Goal: Information Seeking & Learning: Check status

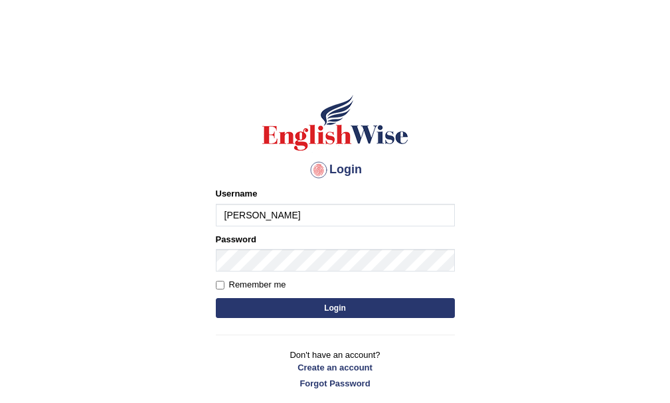
click at [216, 298] on button "Login" at bounding box center [335, 308] width 239 height 20
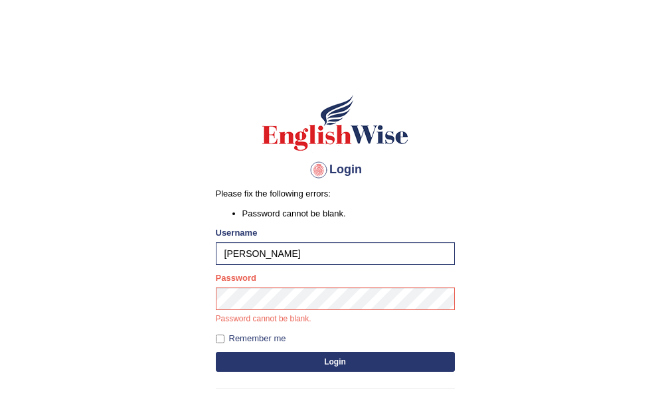
click at [306, 250] on input "keshav" at bounding box center [335, 253] width 239 height 23
type input "keshav_arora"
click at [344, 357] on button "Login" at bounding box center [335, 362] width 239 height 20
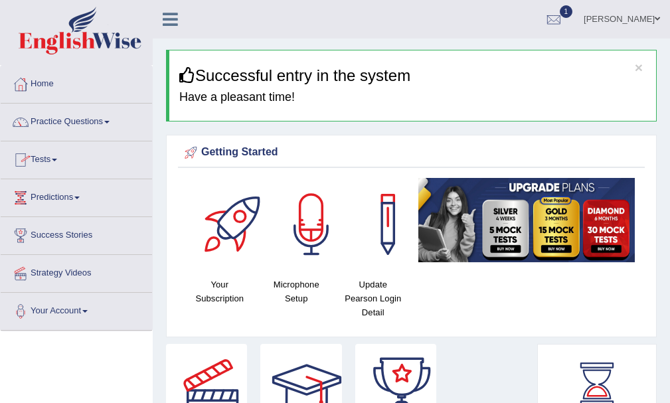
click at [56, 155] on link "Tests" at bounding box center [76, 157] width 151 height 33
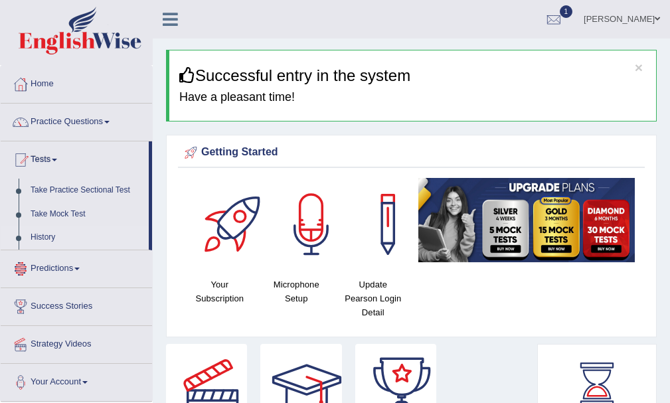
click at [39, 230] on link "History" at bounding box center [87, 238] width 124 height 24
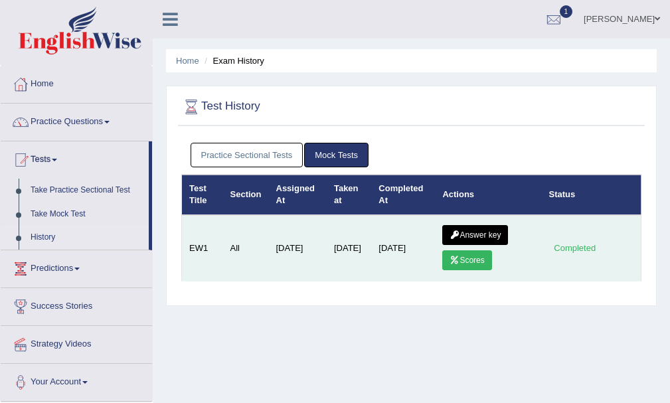
click at [479, 261] on link "Scores" at bounding box center [466, 260] width 49 height 20
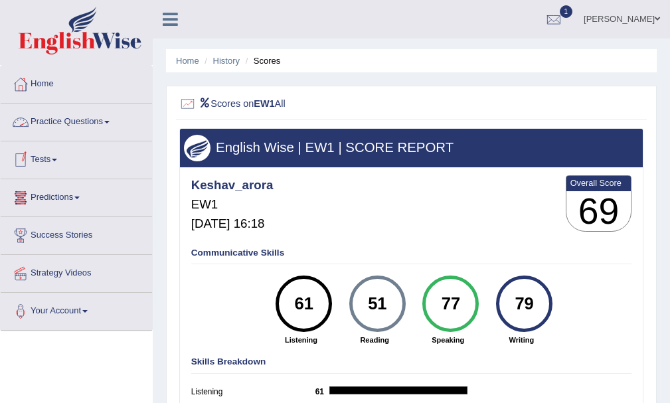
click at [53, 155] on link "Tests" at bounding box center [76, 157] width 151 height 33
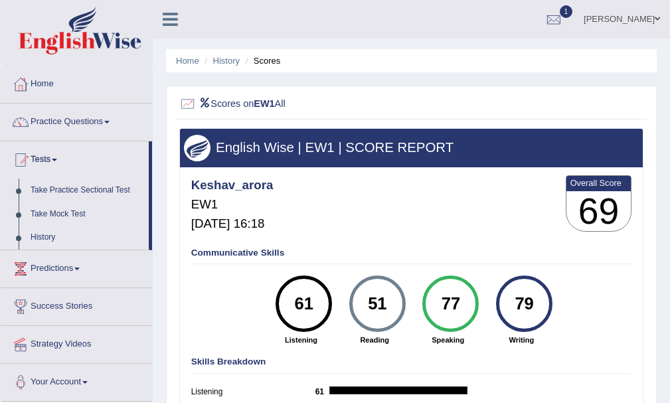
click at [37, 238] on link "History" at bounding box center [87, 238] width 124 height 24
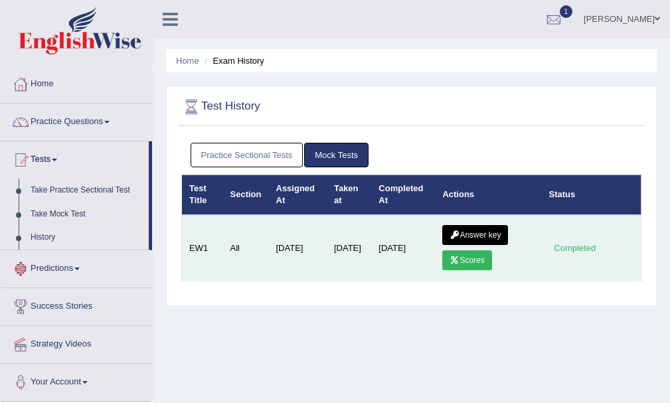
click at [480, 226] on link "Answer key" at bounding box center [475, 235] width 66 height 20
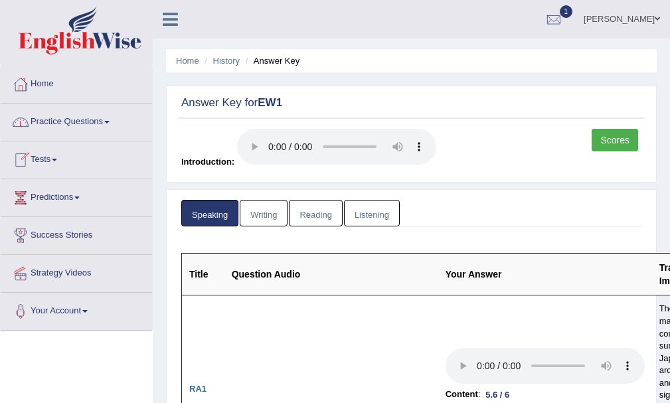
click at [599, 135] on link "Scores" at bounding box center [615, 140] width 46 height 23
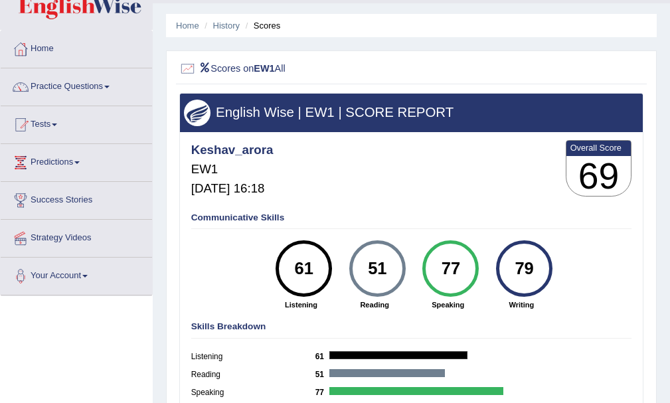
scroll to position [66, 0]
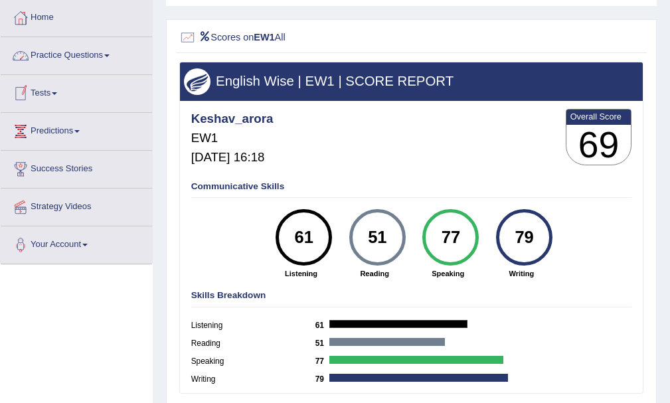
click at [44, 87] on link "Tests" at bounding box center [76, 91] width 151 height 33
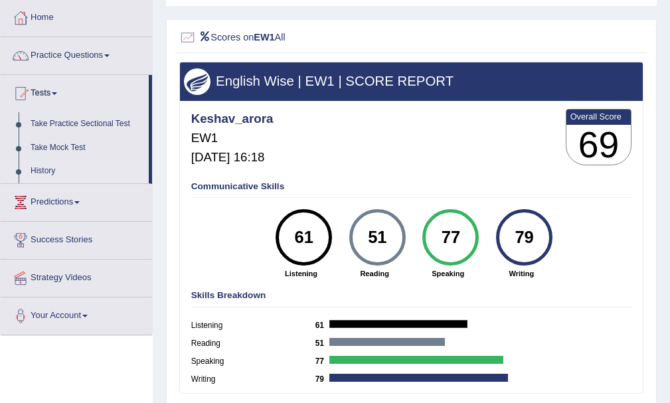
click at [40, 164] on link "History" at bounding box center [87, 171] width 124 height 24
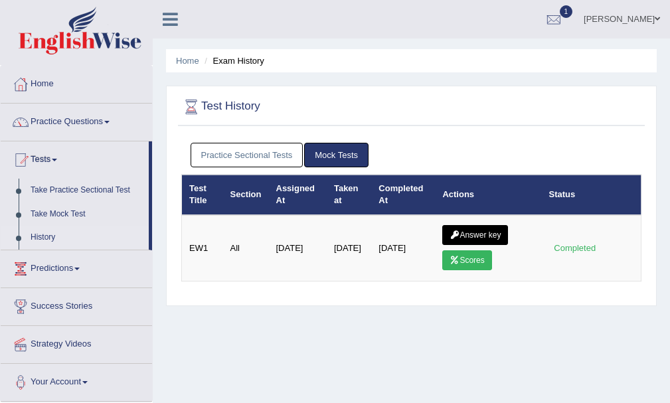
click at [476, 232] on link "Answer key" at bounding box center [475, 235] width 66 height 20
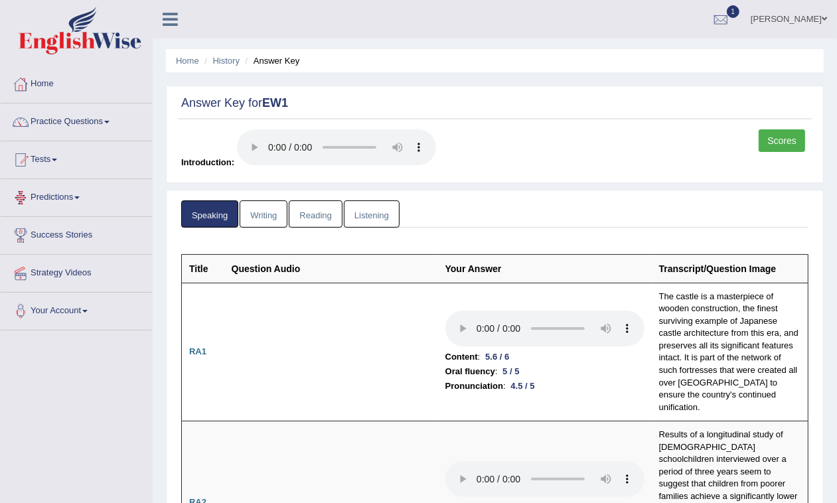
click at [276, 204] on link "Writing" at bounding box center [264, 214] width 48 height 27
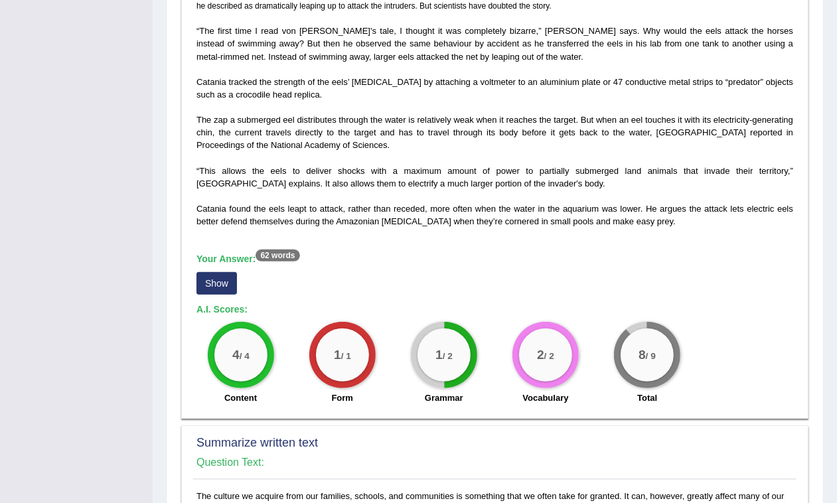
scroll to position [415, 0]
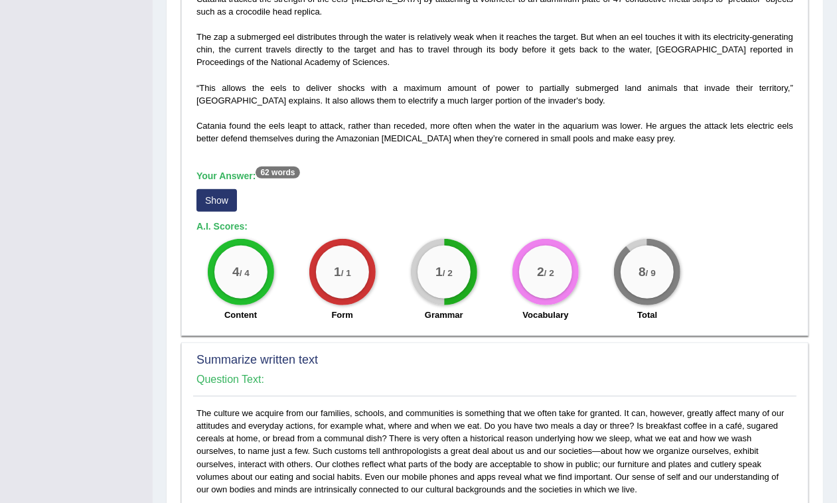
click at [205, 201] on button "Show" at bounding box center [217, 200] width 41 height 23
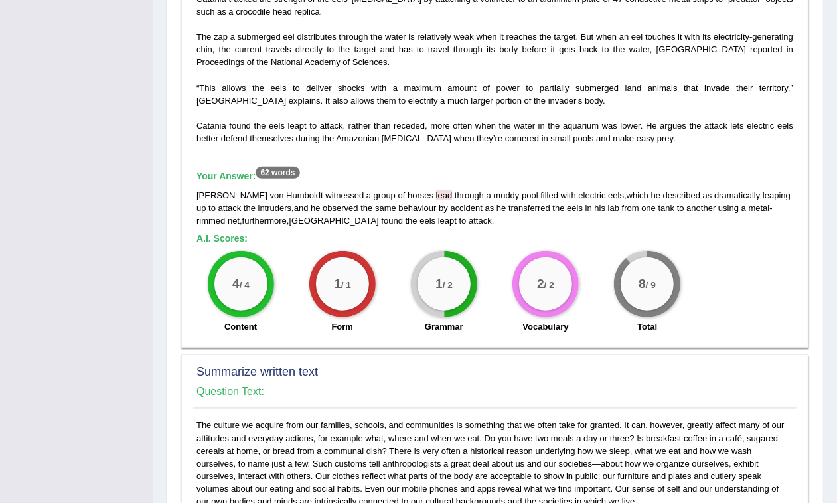
click at [329, 230] on div "On a field trip to the Amazon in 1807, 19th-century explorer Alexander von Humb…" at bounding box center [495, 122] width 604 height 437
click at [276, 226] on div "Alexander von Humboldt witnessed a group of horses lead through a muddy pool fi…" at bounding box center [495, 208] width 597 height 38
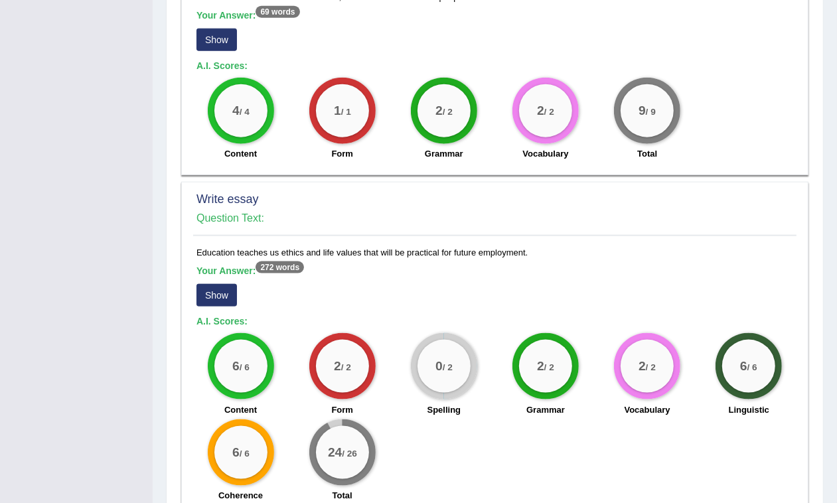
scroll to position [1071, 0]
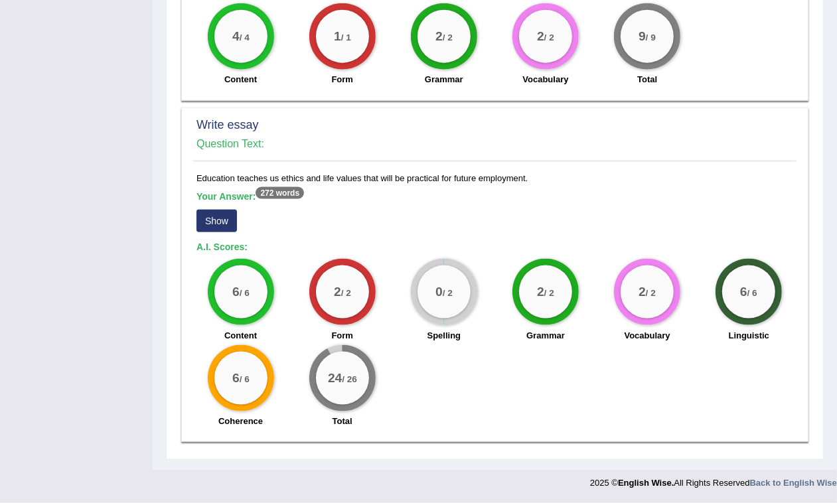
click at [228, 220] on button "Show" at bounding box center [217, 221] width 41 height 23
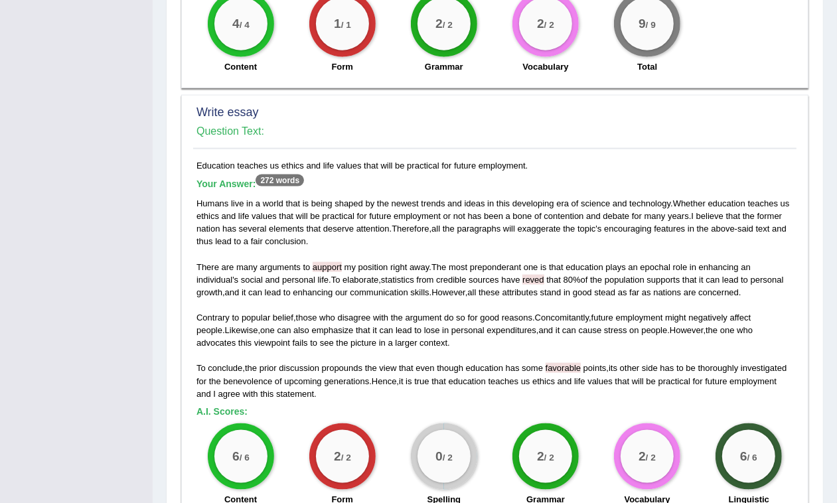
scroll to position [1166, 0]
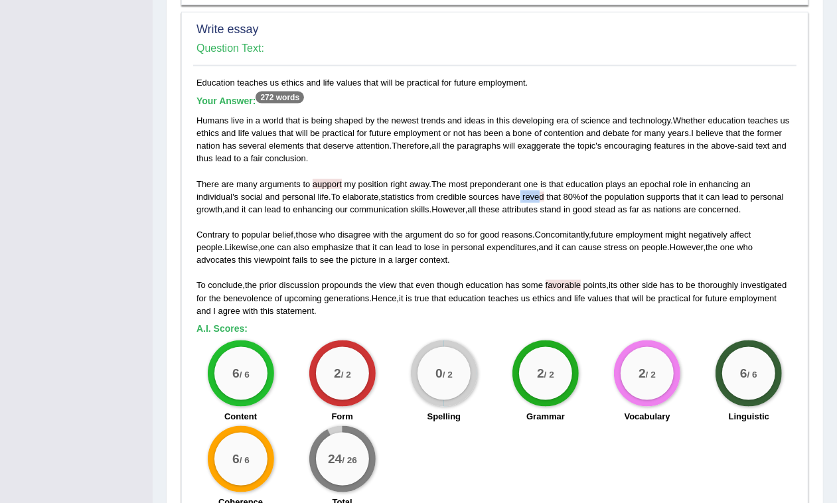
drag, startPoint x: 543, startPoint y: 197, endPoint x: 525, endPoint y: 198, distance: 17.9
click at [525, 198] on div "Humans live in a world that is being shaped by the newest trends and ideas in t…" at bounding box center [495, 215] width 597 height 203
click at [669, 209] on div "Humans live in a world that is being shaped by the newest trends and ideas in t…" at bounding box center [495, 215] width 597 height 203
drag, startPoint x: 436, startPoint y: 143, endPoint x: 460, endPoint y: 149, distance: 24.6
click at [460, 149] on div "Humans live in a world that is being shaped by the newest trends and ideas in t…" at bounding box center [495, 215] width 597 height 203
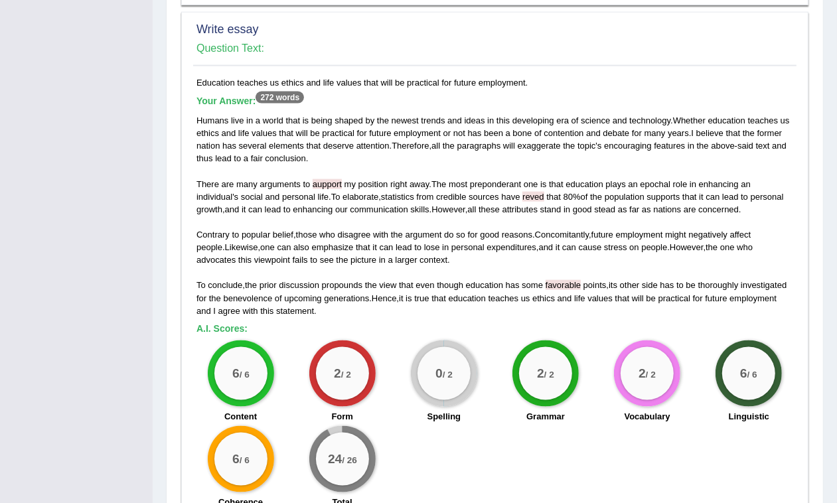
click at [332, 156] on div "Humans live in a world that is being shaped by the newest trends and ideas in t…" at bounding box center [495, 215] width 597 height 203
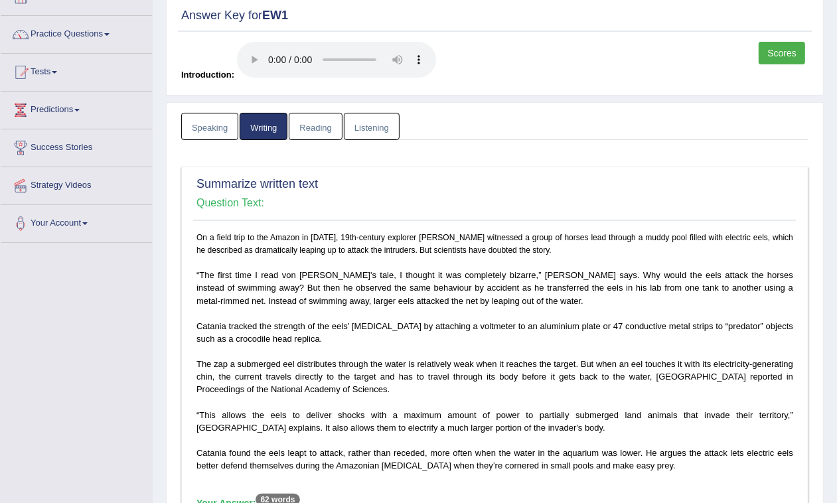
scroll to position [0, 0]
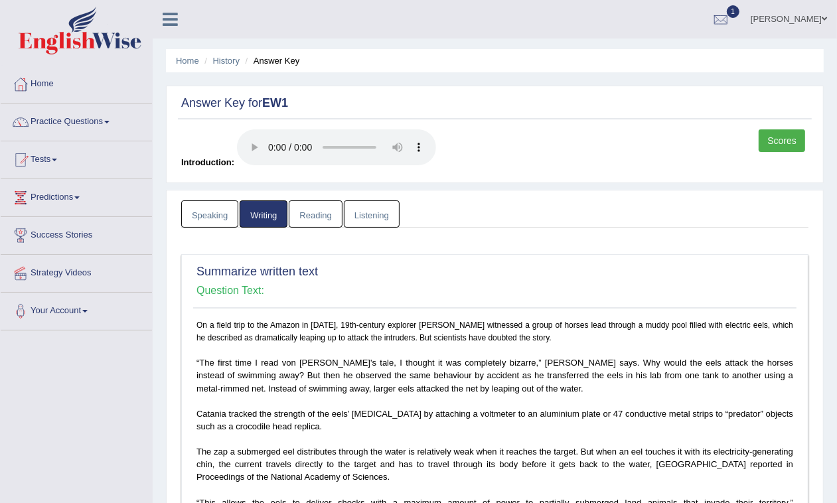
click at [326, 207] on link "Reading" at bounding box center [315, 214] width 53 height 27
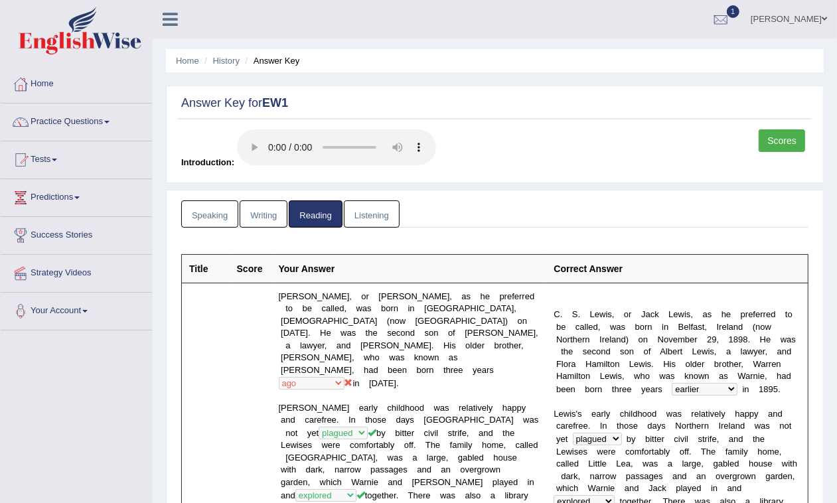
click at [392, 208] on link "Listening" at bounding box center [372, 214] width 56 height 27
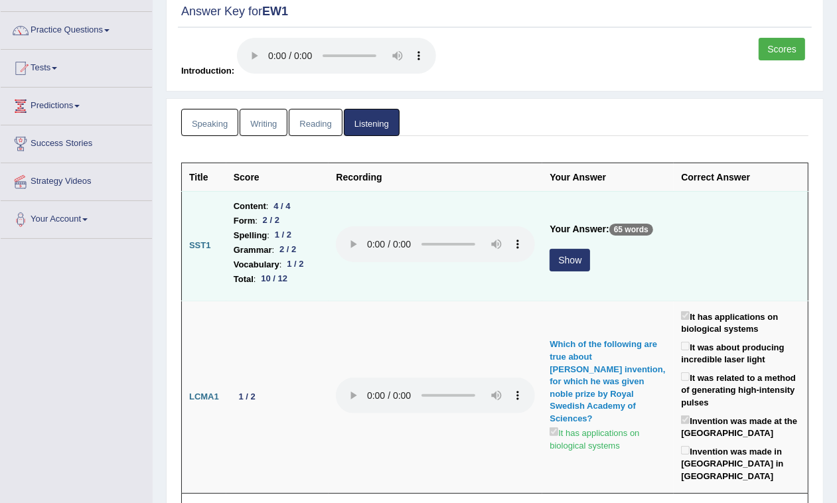
scroll to position [166, 0]
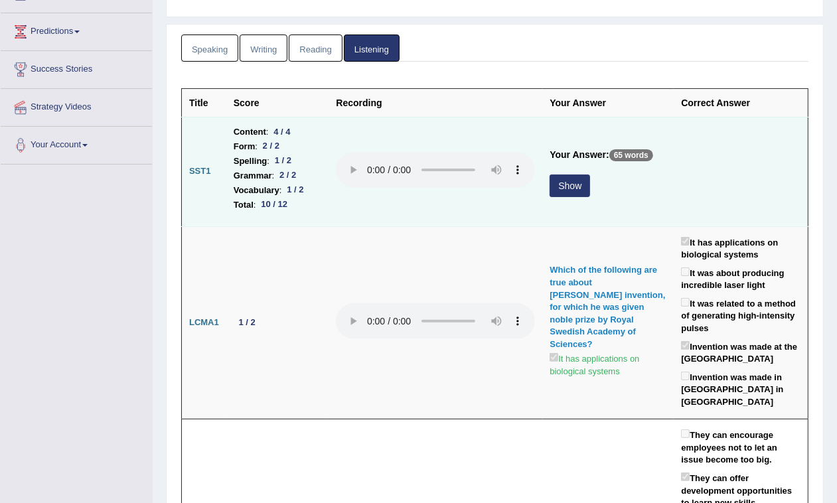
click at [570, 197] on button "Show" at bounding box center [570, 186] width 41 height 23
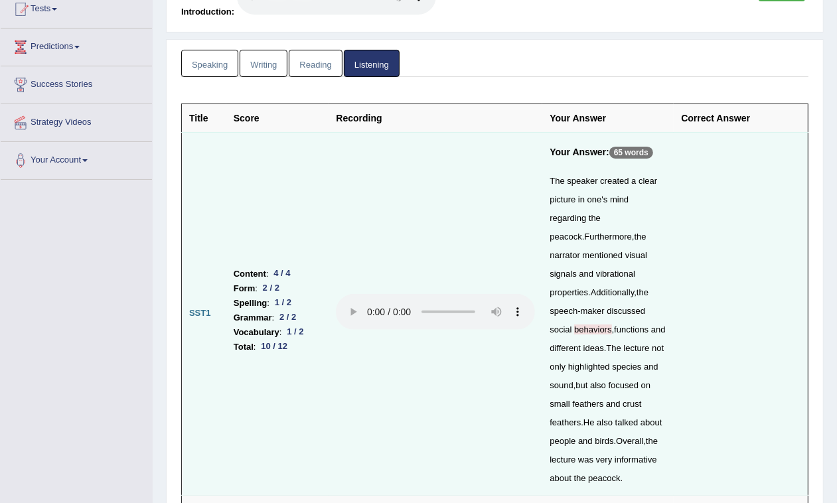
scroll to position [0, 0]
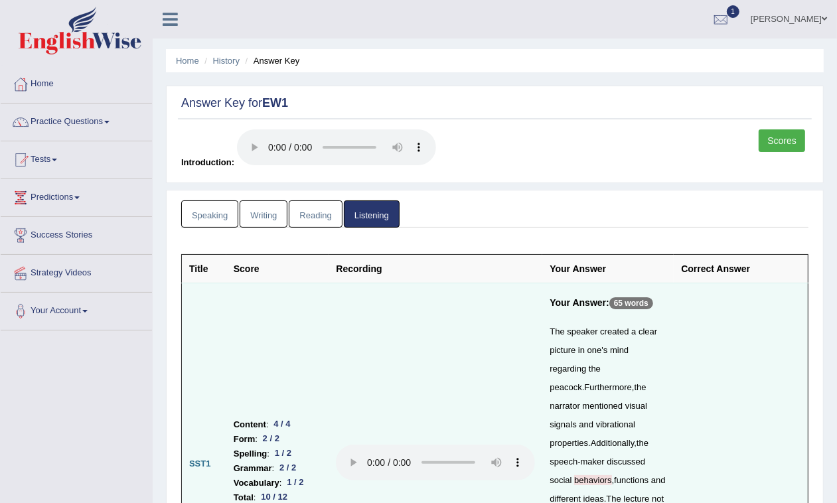
click at [669, 19] on link "1" at bounding box center [721, 17] width 40 height 35
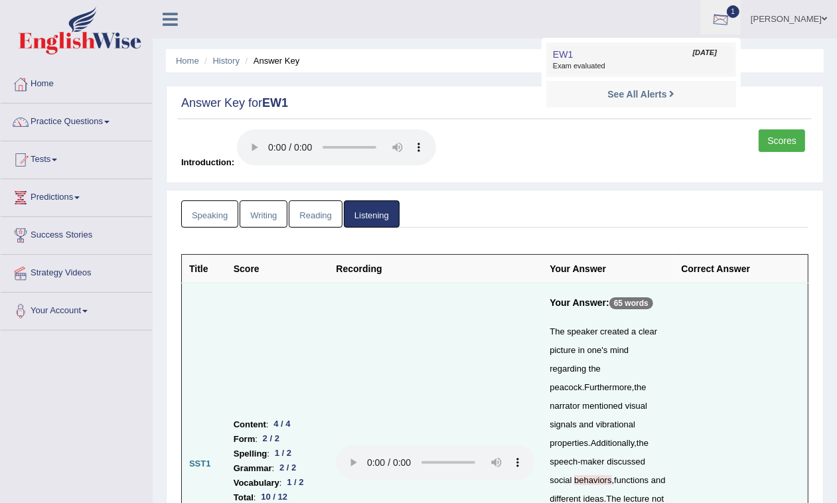
click at [661, 60] on link "EW1 Sep 8, 2025 Exam evaluated" at bounding box center [641, 60] width 183 height 28
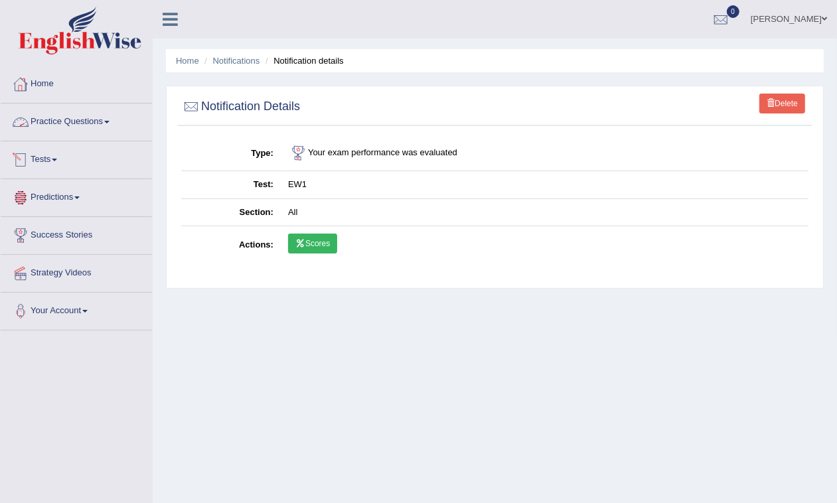
click at [44, 150] on link "Tests" at bounding box center [76, 157] width 151 height 33
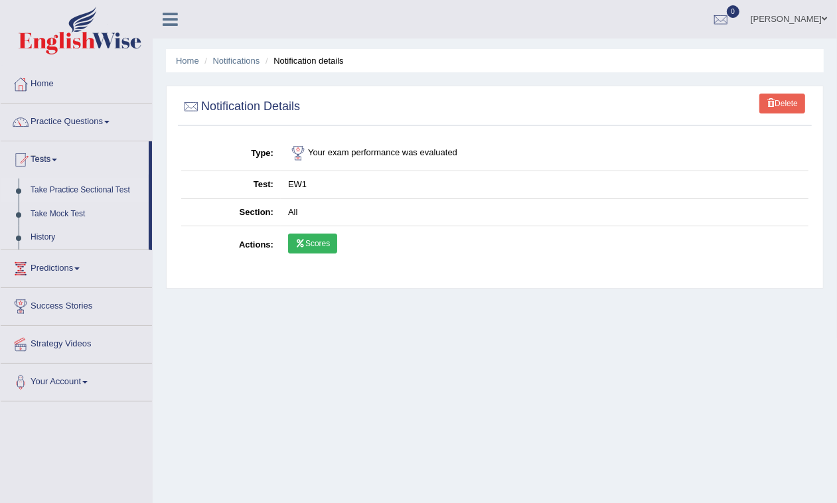
click at [58, 201] on link "Take Practice Sectional Test" at bounding box center [87, 191] width 124 height 24
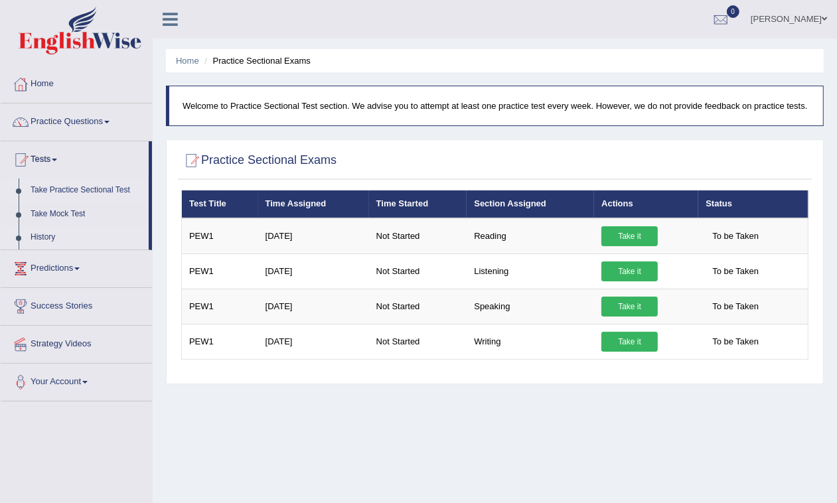
click at [39, 226] on link "History" at bounding box center [87, 238] width 124 height 24
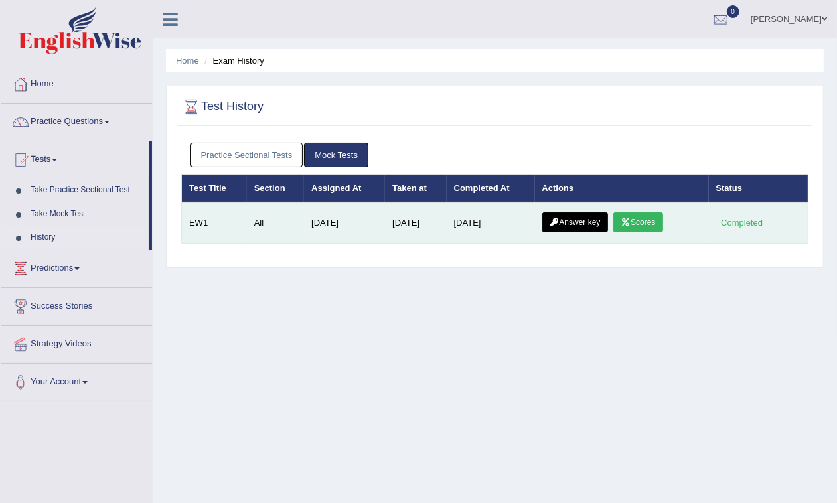
click at [628, 223] on icon at bounding box center [626, 222] width 10 height 8
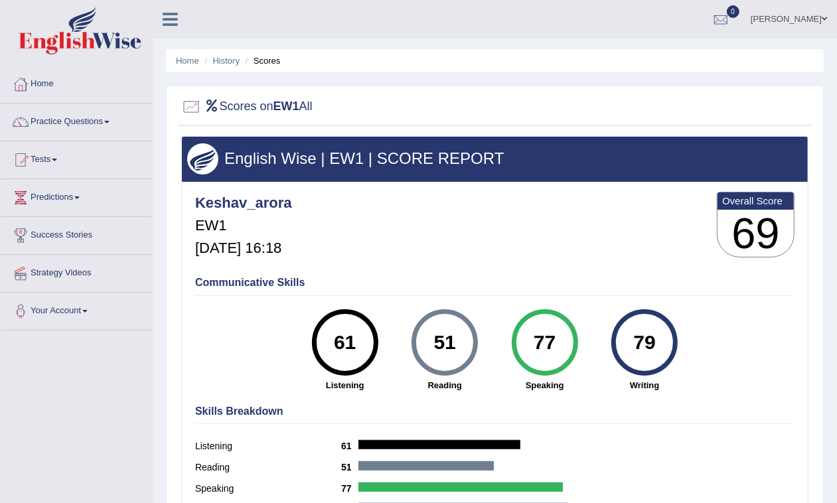
click at [809, 24] on link "keshav arora" at bounding box center [789, 17] width 96 height 35
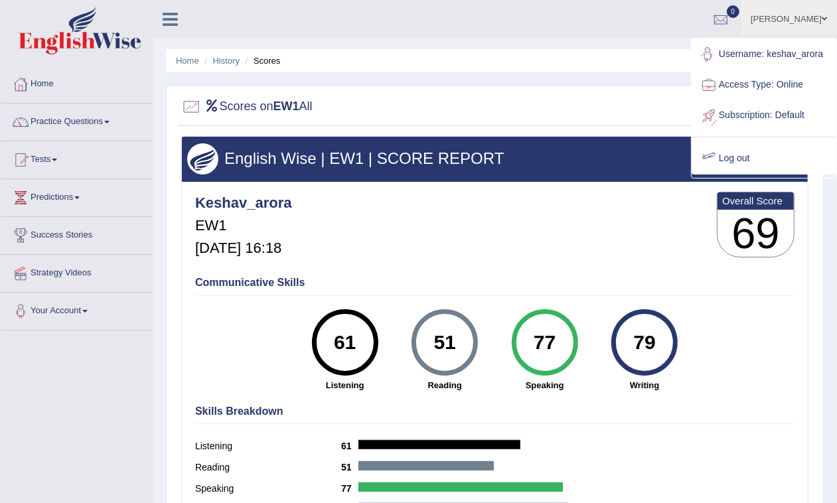
click at [739, 157] on link "Log out" at bounding box center [764, 158] width 143 height 31
